Goal: Information Seeking & Learning: Learn about a topic

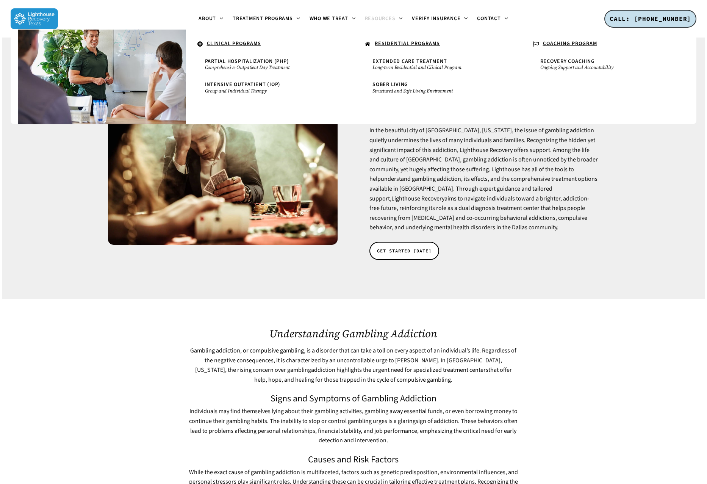
click at [201, 43] on icon at bounding box center [201, 44] width 6 height 7
click at [393, 65] on small "Long-term Residential and Clinical Program" at bounding box center [438, 67] width 130 height 6
